Goal: Transaction & Acquisition: Purchase product/service

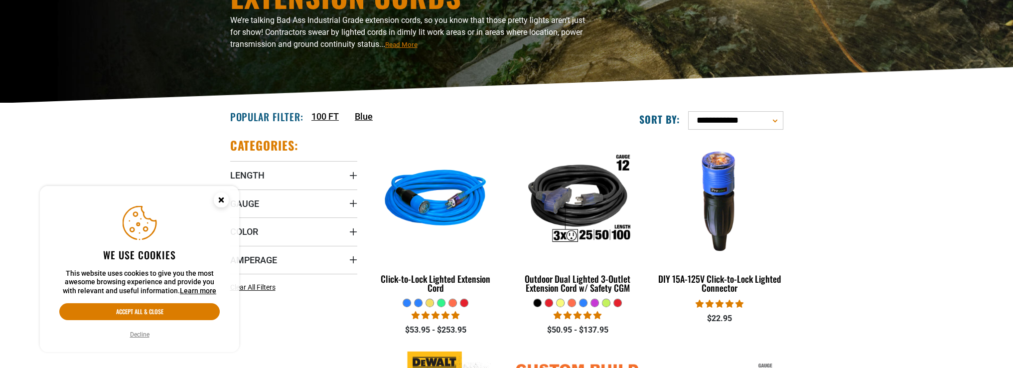
click at [226, 202] on circle "Cookie Consent" at bounding box center [221, 199] width 15 height 15
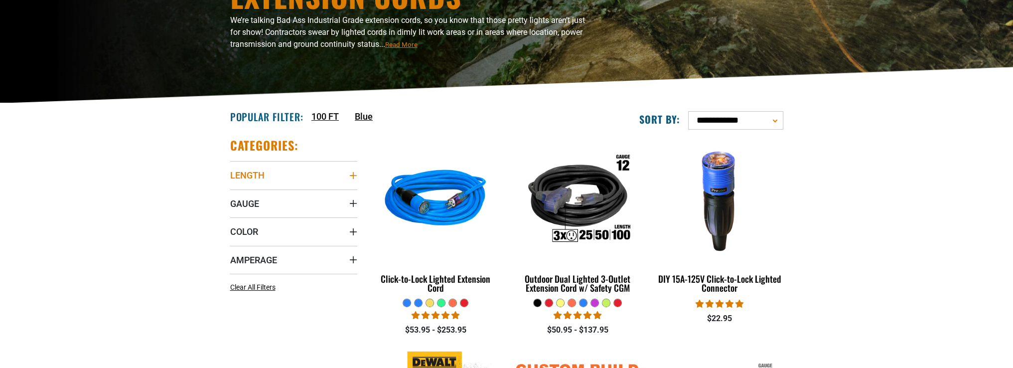
click at [299, 175] on summary "Length" at bounding box center [293, 175] width 127 height 28
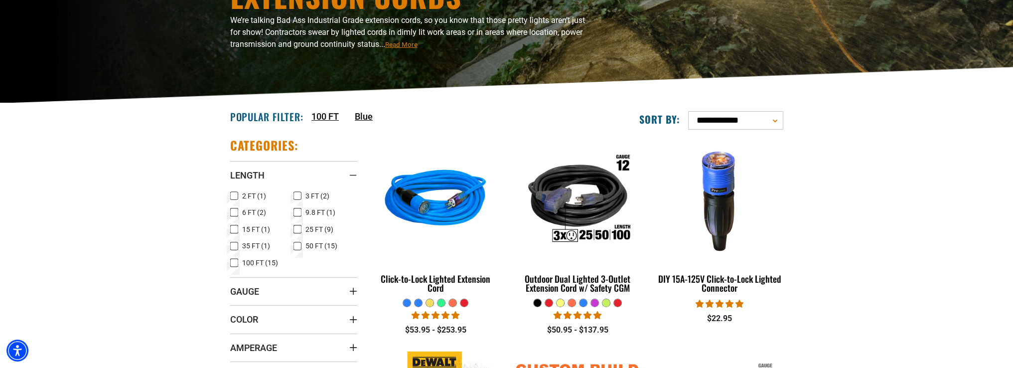
click at [233, 264] on icon at bounding box center [234, 262] width 8 height 13
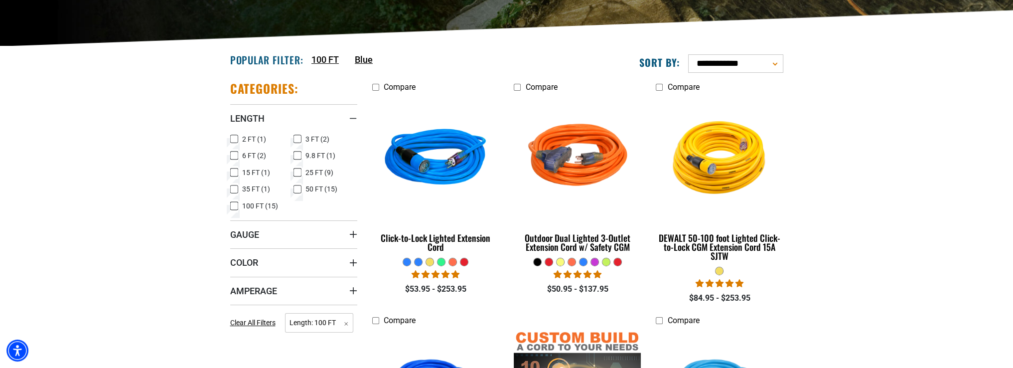
scroll to position [249, 0]
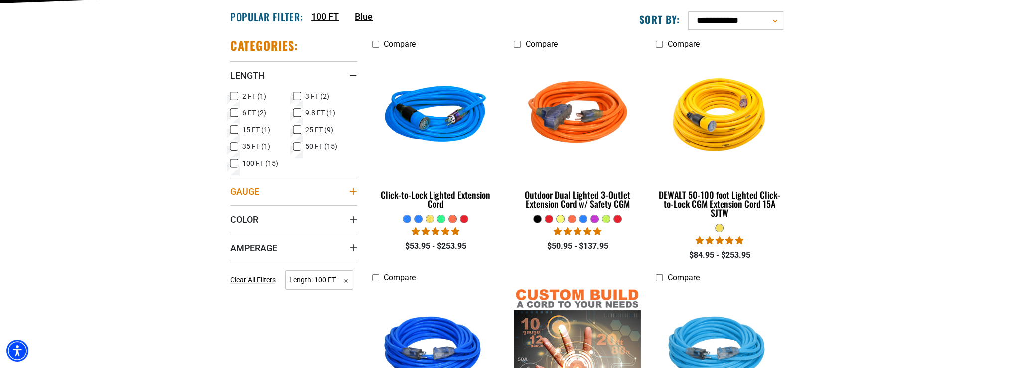
click at [295, 191] on summary "Gauge" at bounding box center [293, 191] width 127 height 28
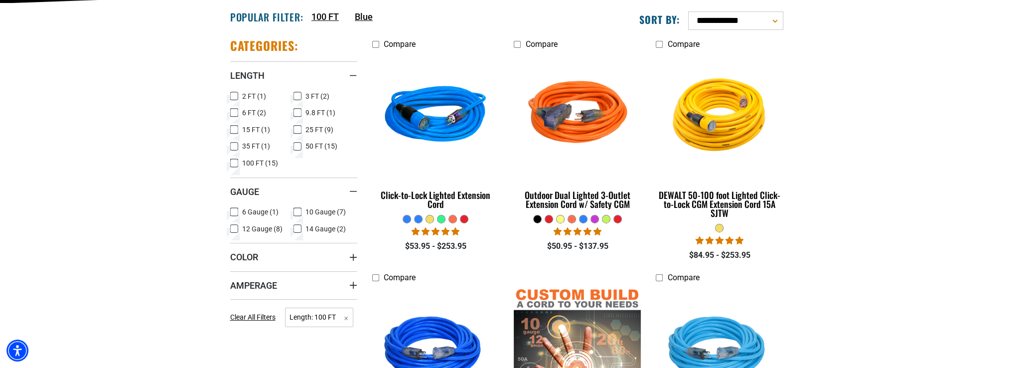
click at [299, 227] on icon at bounding box center [297, 228] width 8 height 13
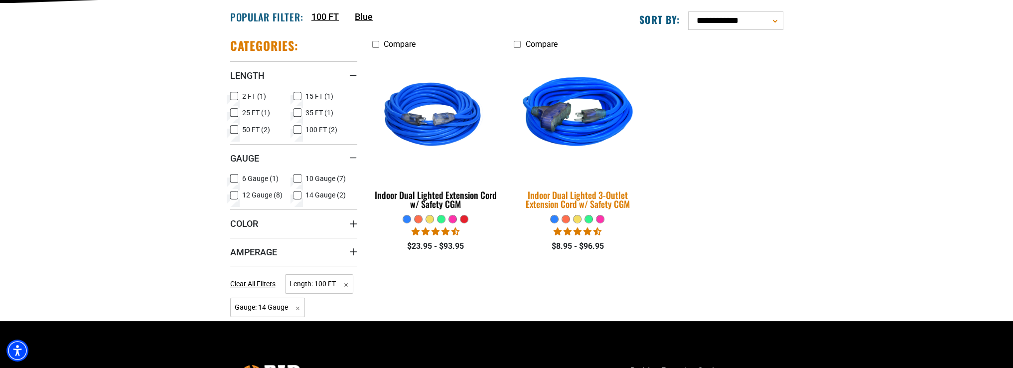
click at [534, 197] on div "Indoor Dual Lighted 3-Outlet Extension Cord w/ Safety CGM" at bounding box center [577, 199] width 127 height 18
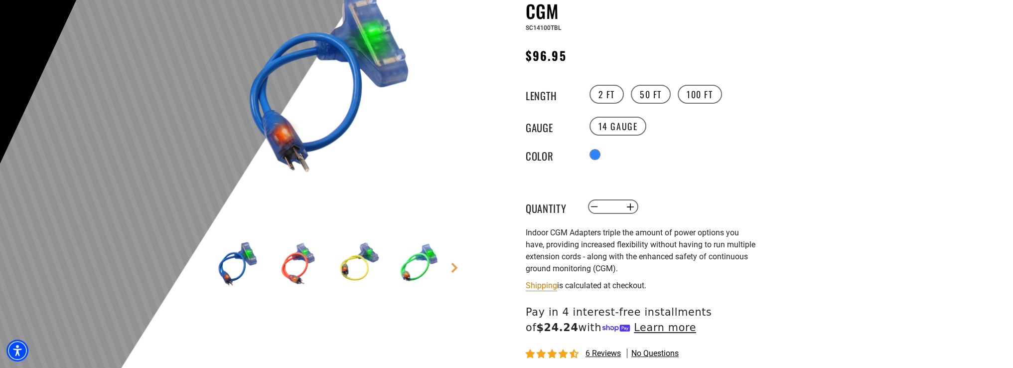
scroll to position [149, 0]
click at [654, 93] on label "50 FT" at bounding box center [651, 93] width 40 height 19
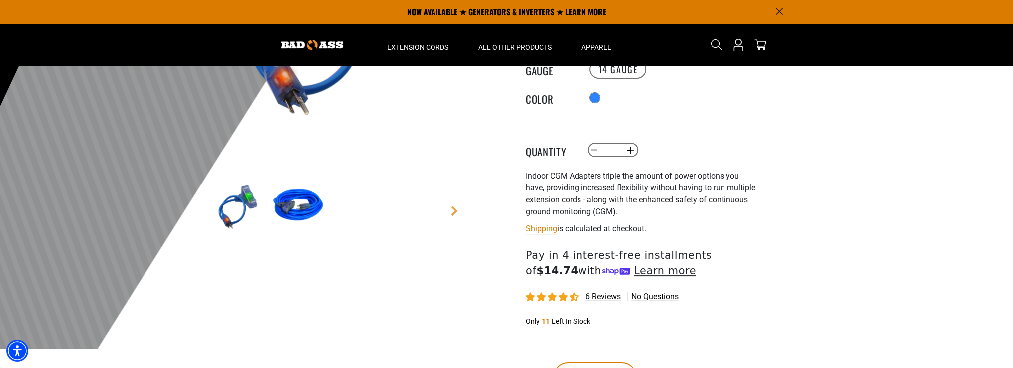
scroll to position [199, 0]
